Goal: Task Accomplishment & Management: Complete application form

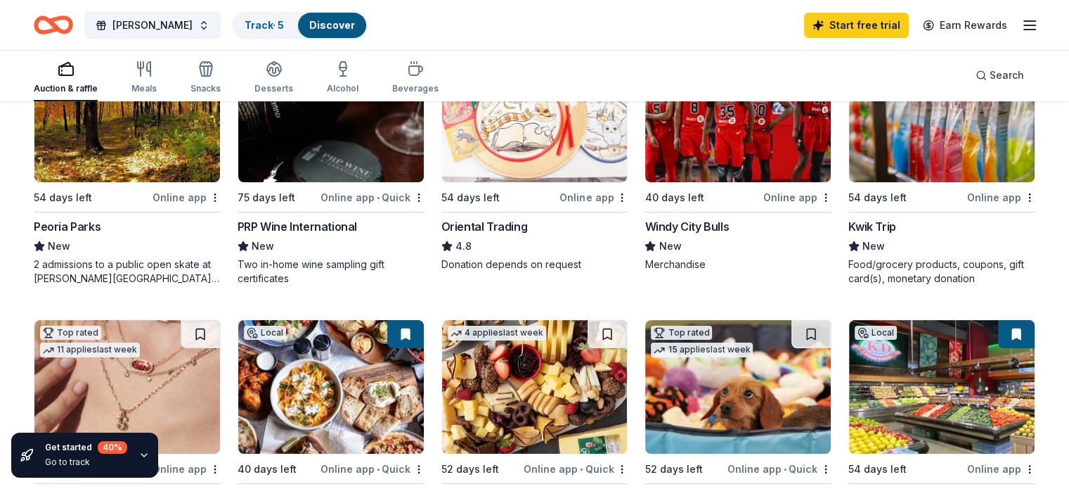
scroll to position [281, 0]
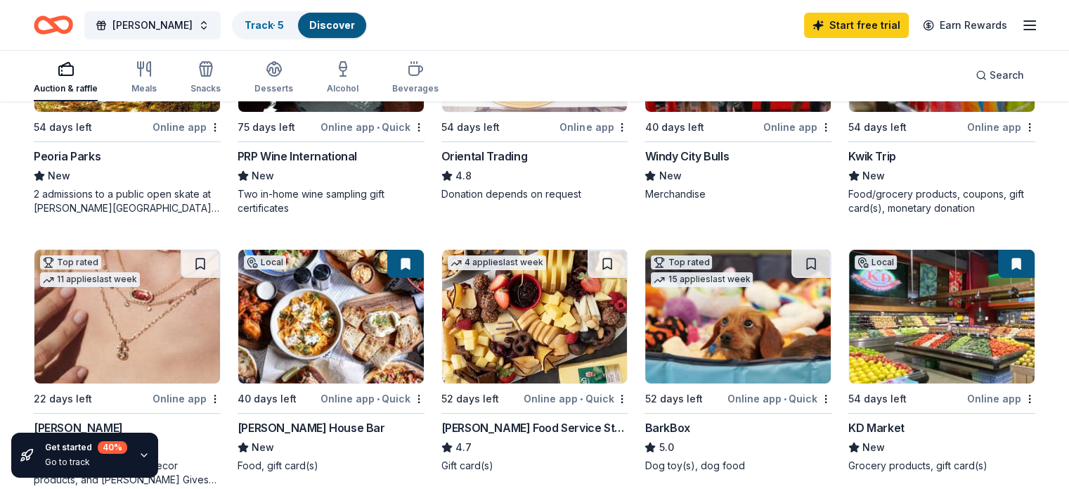
click at [709, 328] on img at bounding box center [738, 317] width 186 height 134
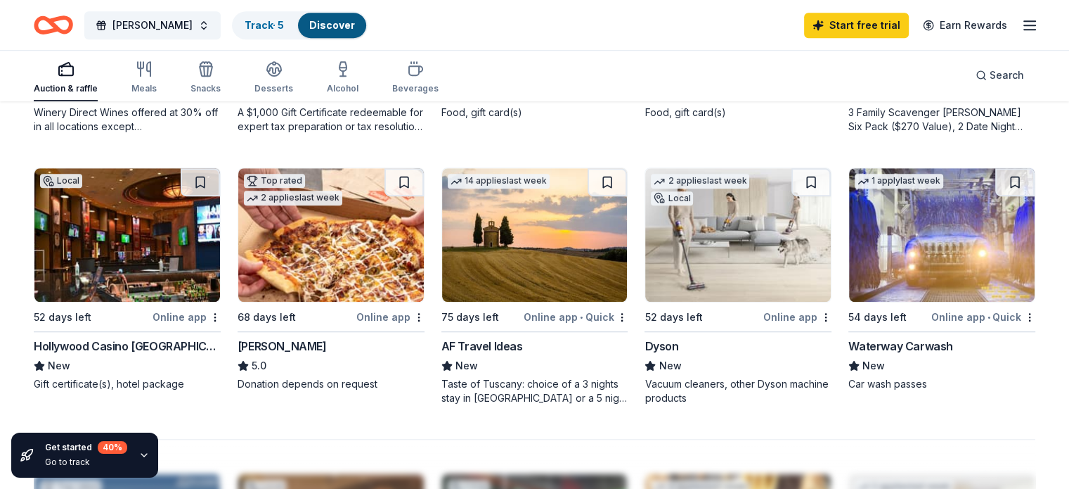
scroll to position [914, 0]
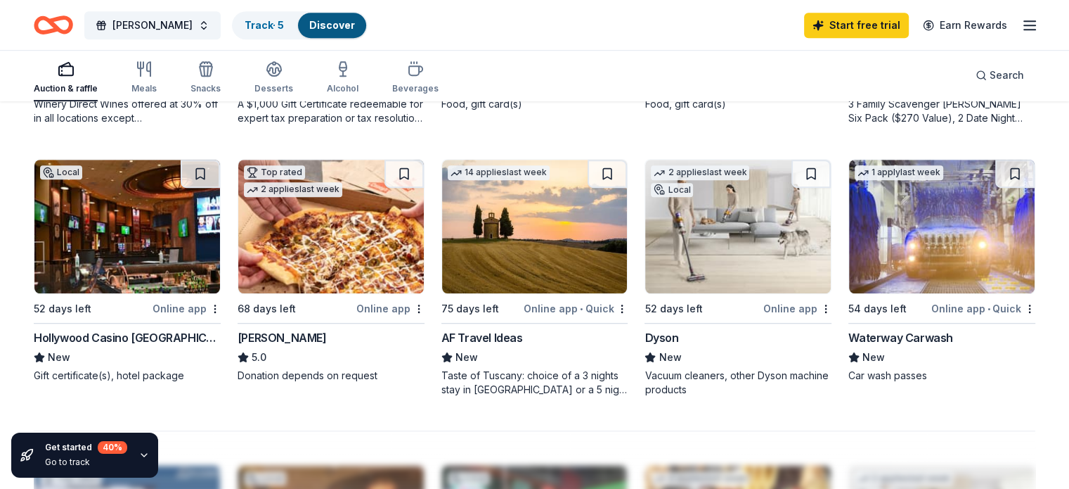
click at [693, 337] on div "Dyson" at bounding box center [738, 337] width 187 height 17
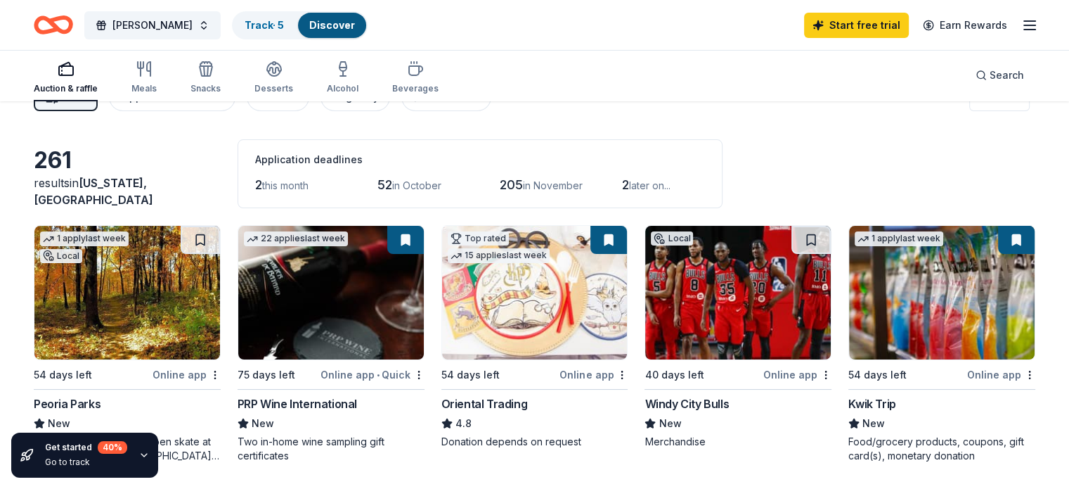
scroll to position [0, 0]
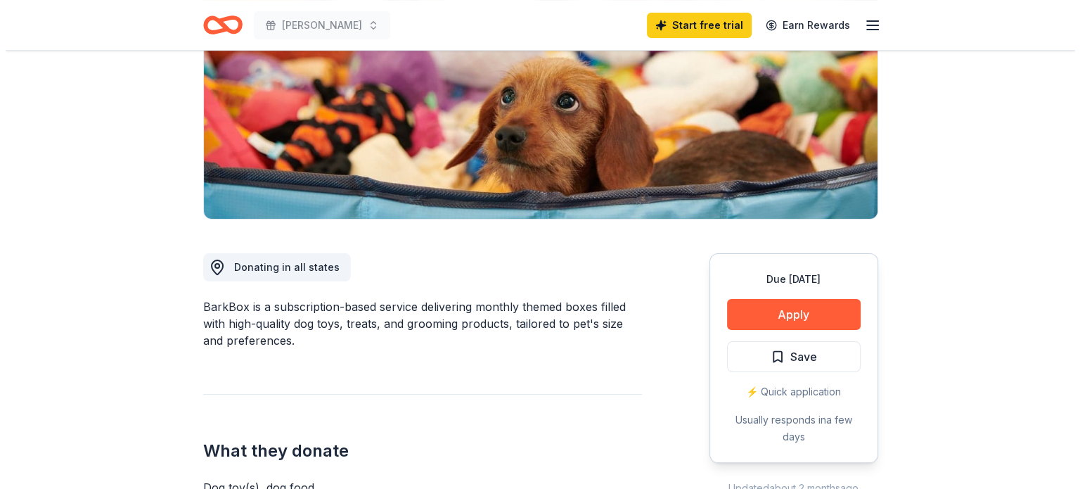
scroll to position [211, 0]
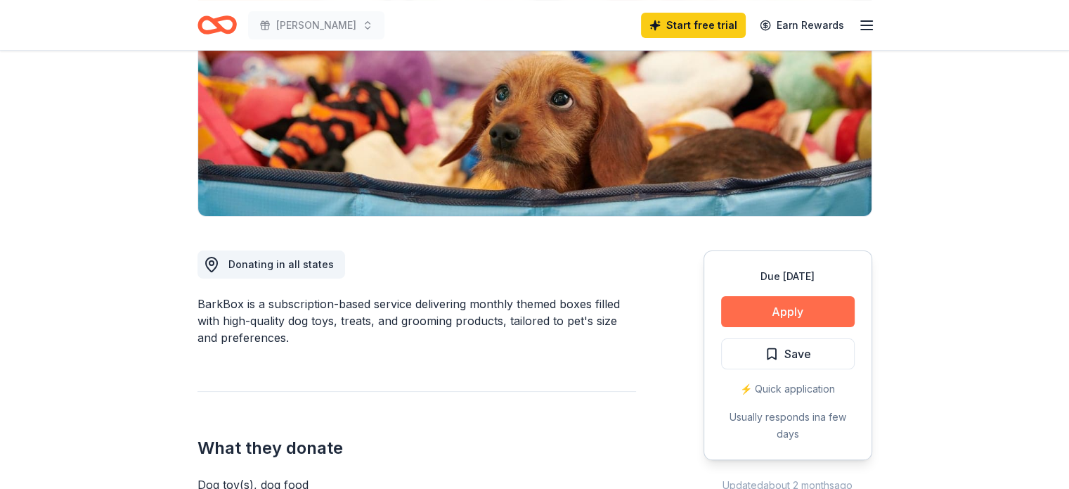
click at [741, 306] on button "Apply" at bounding box center [788, 311] width 134 height 31
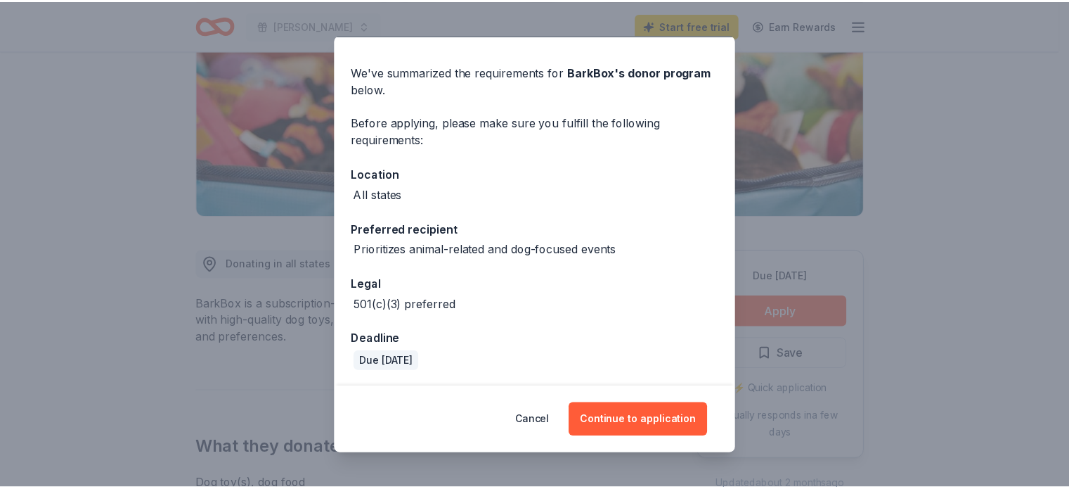
scroll to position [0, 0]
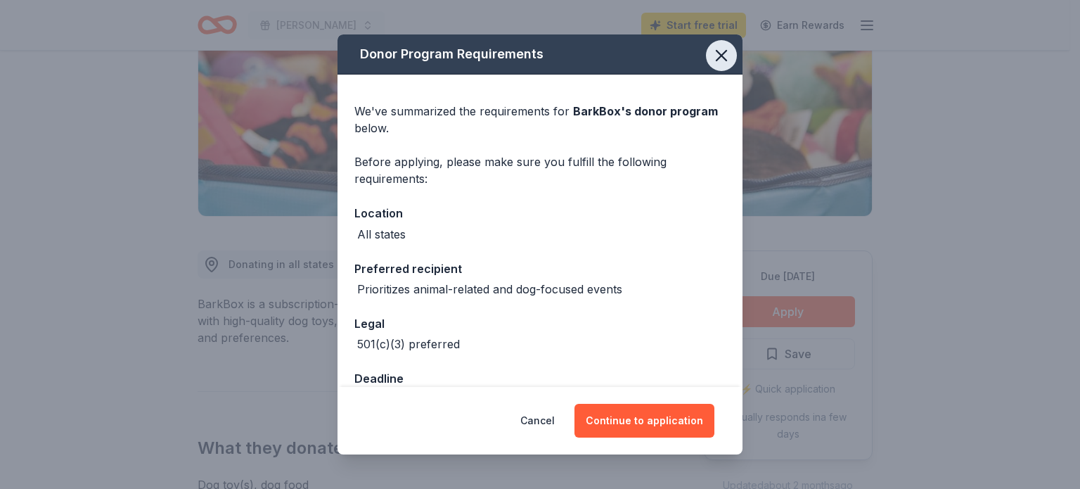
click at [716, 52] on icon "button" at bounding box center [721, 56] width 10 height 10
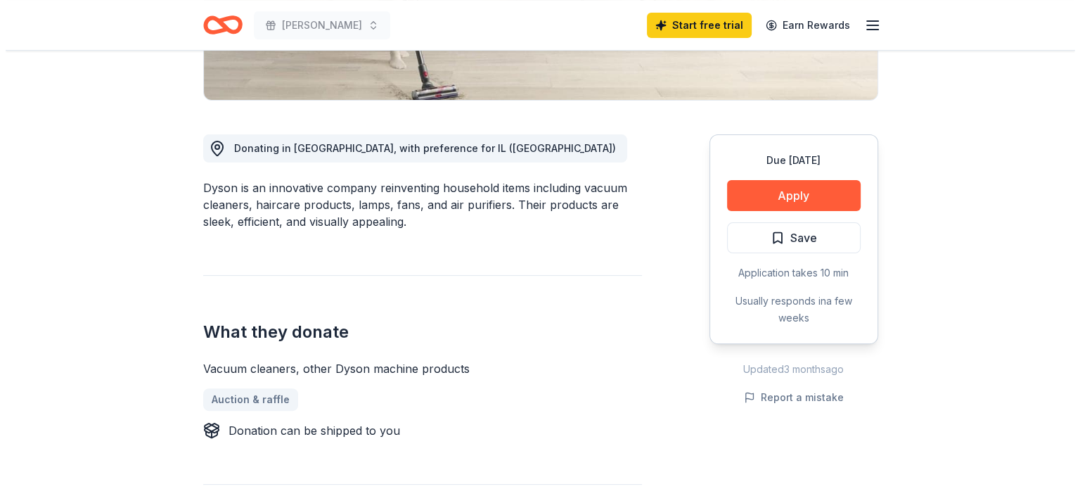
scroll to position [281, 0]
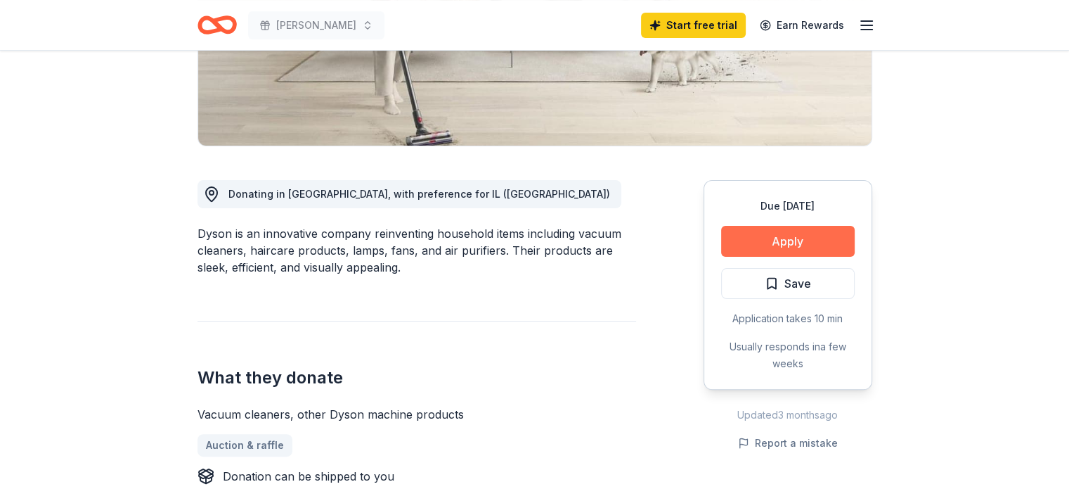
click at [768, 244] on button "Apply" at bounding box center [788, 241] width 134 height 31
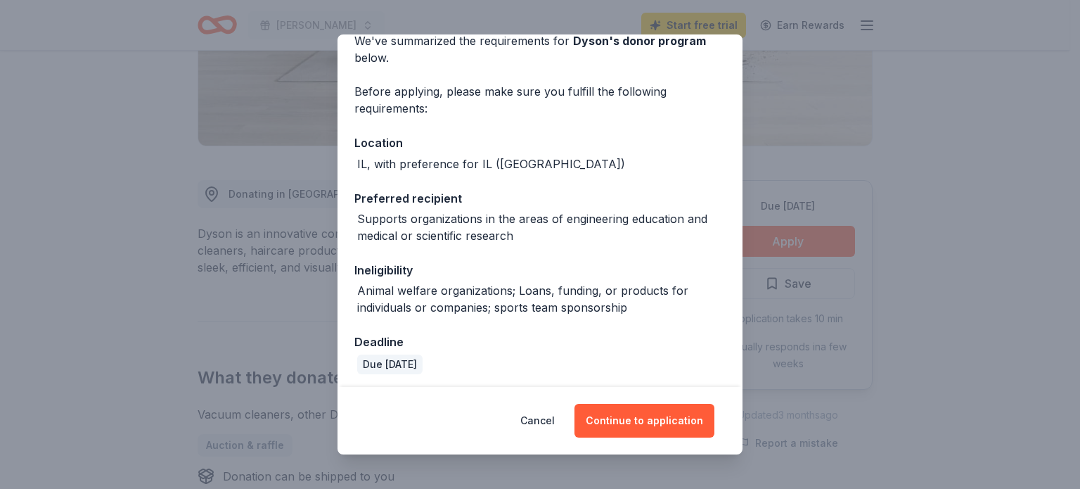
scroll to position [73, 0]
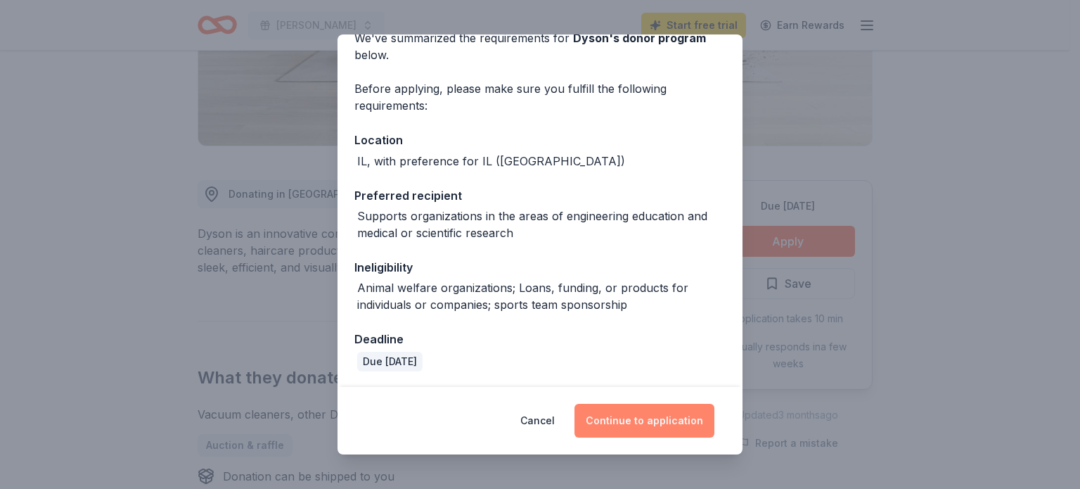
click at [655, 418] on button "Continue to application" at bounding box center [644, 421] width 140 height 34
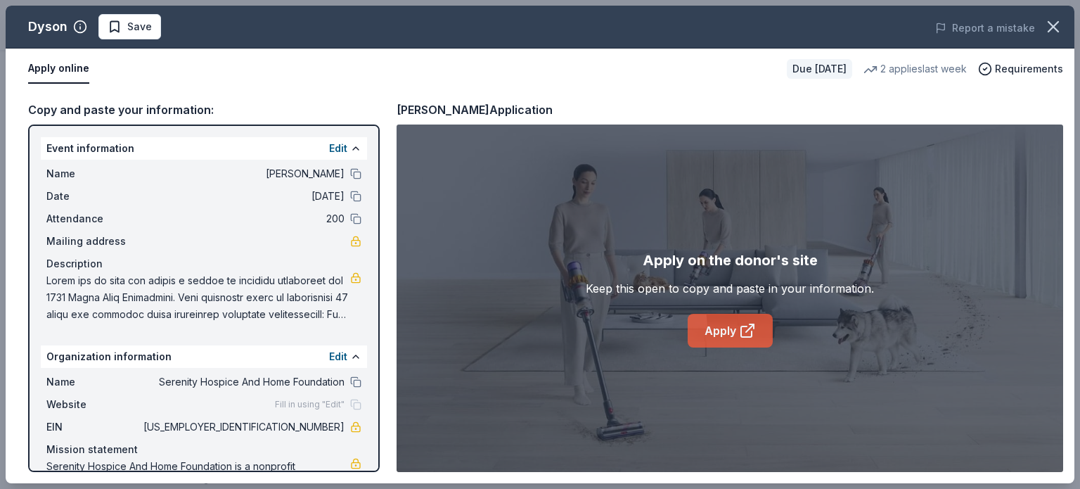
click at [734, 333] on link "Apply" at bounding box center [730, 331] width 85 height 34
click at [735, 333] on link "Apply" at bounding box center [730, 331] width 85 height 34
